Goal: Task Accomplishment & Management: Manage account settings

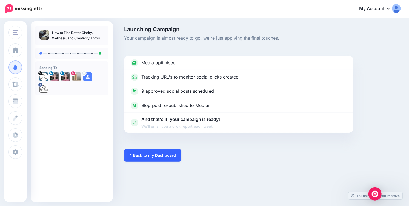
click at [137, 156] on link "Back to my Dashboard" at bounding box center [152, 155] width 57 height 13
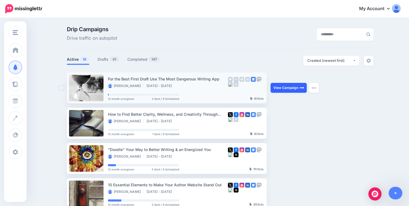
click at [277, 88] on link "View Campaign" at bounding box center [289, 88] width 36 height 10
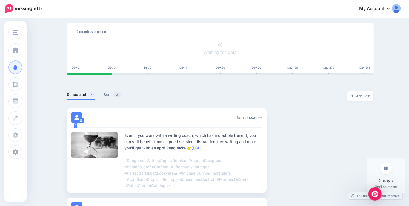
scroll to position [66, 0]
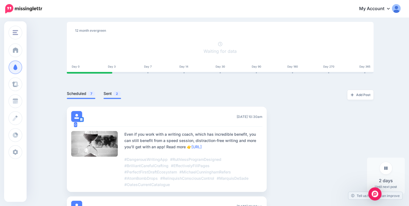
click at [110, 92] on link "Sent 2" at bounding box center [113, 93] width 18 height 7
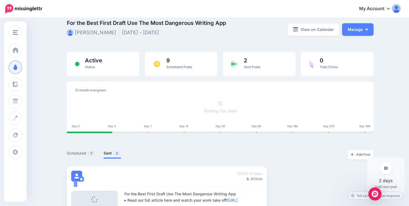
scroll to position [0, 0]
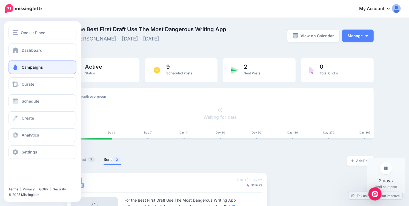
click at [28, 66] on span "Campaigns" at bounding box center [32, 67] width 21 height 5
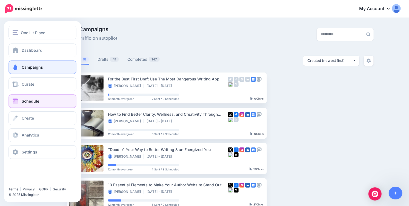
click at [31, 100] on span "Schedule" at bounding box center [31, 101] width 18 height 5
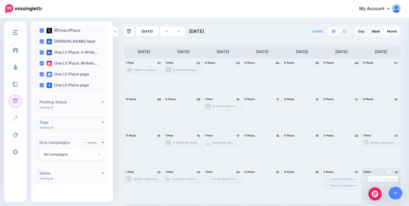
scroll to position [34, 0]
